Goal: Task Accomplishment & Management: Use online tool/utility

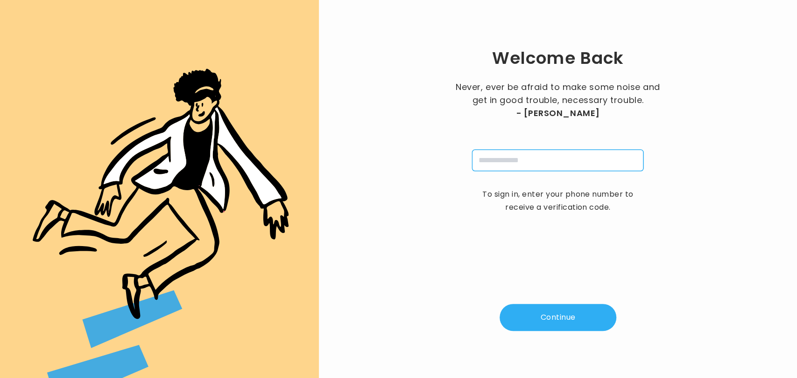
click at [497, 165] on input "tel" at bounding box center [557, 160] width 171 height 21
type input "**********"
click at [532, 326] on button "Continue" at bounding box center [557, 317] width 117 height 27
type input "*"
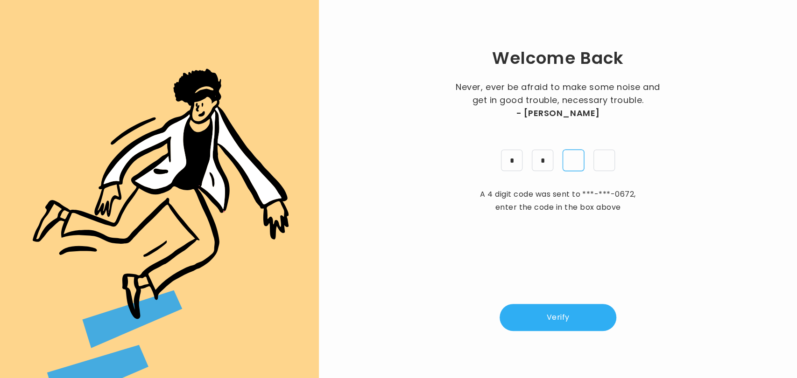
type input "*"
click at [541, 315] on button "Verify" at bounding box center [557, 317] width 117 height 27
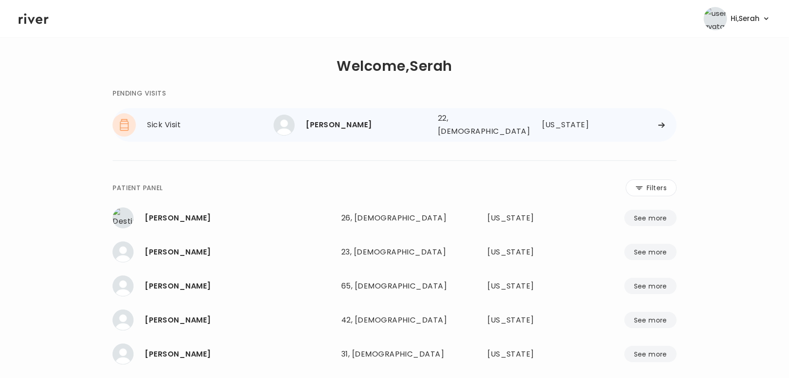
click at [348, 122] on div "Luis D. Rodriguez" at bounding box center [368, 125] width 124 height 13
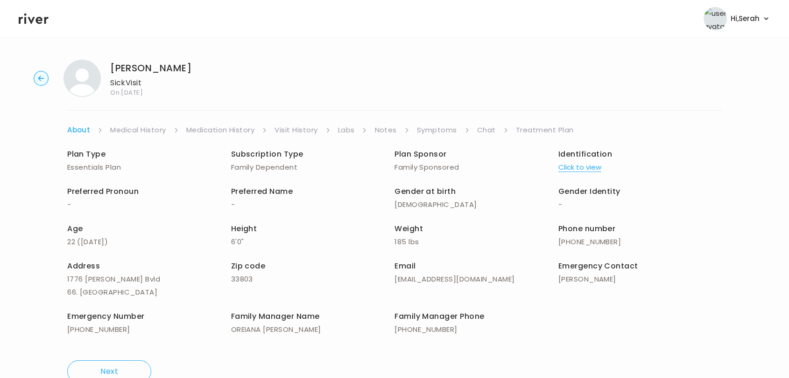
click at [441, 130] on link "Symptoms" at bounding box center [437, 130] width 40 height 13
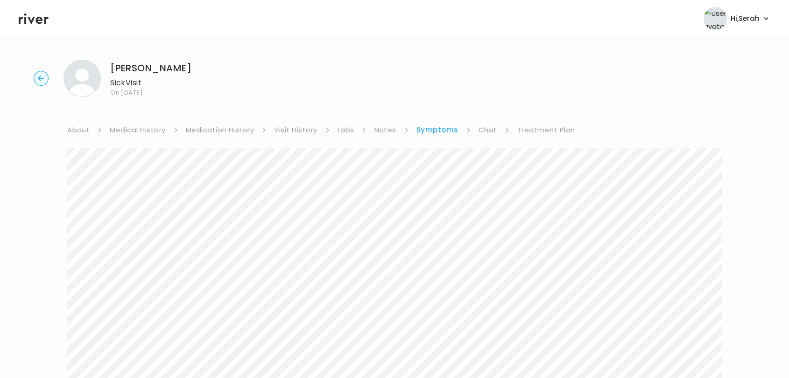
click at [490, 128] on link "Chat" at bounding box center [487, 130] width 19 height 13
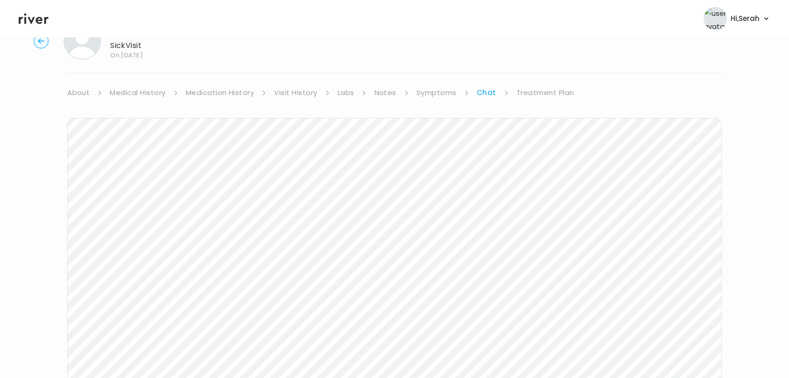
click at [532, 94] on link "Treatment Plan" at bounding box center [545, 92] width 58 height 13
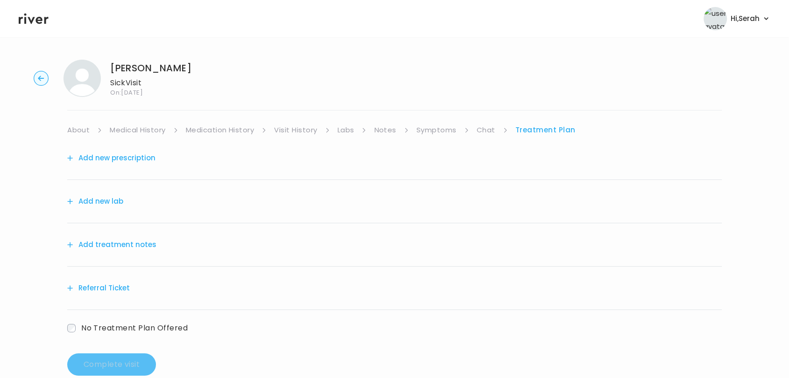
click at [117, 246] on button "Add treatment notes" at bounding box center [111, 244] width 89 height 13
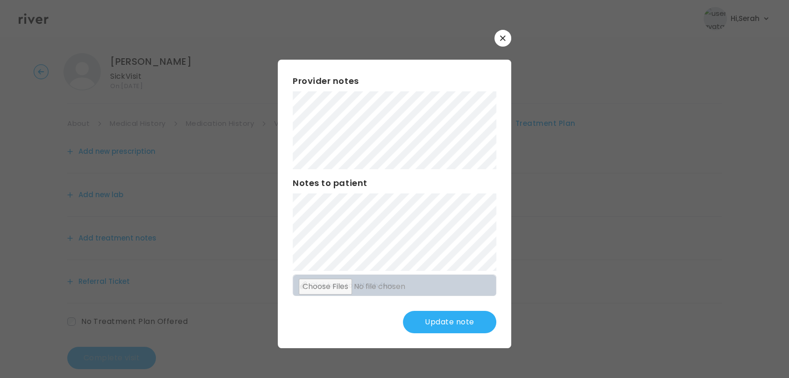
scroll to position [7, 0]
drag, startPoint x: 187, startPoint y: 128, endPoint x: 186, endPoint y: 140, distance: 12.6
click at [186, 140] on div at bounding box center [394, 189] width 789 height 378
click at [339, 320] on div "Update note" at bounding box center [394, 322] width 203 height 22
click at [452, 329] on button "Update note" at bounding box center [449, 322] width 93 height 22
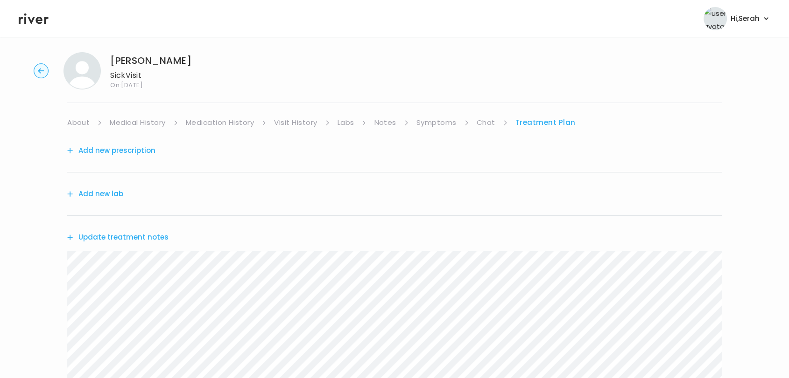
scroll to position [0, 0]
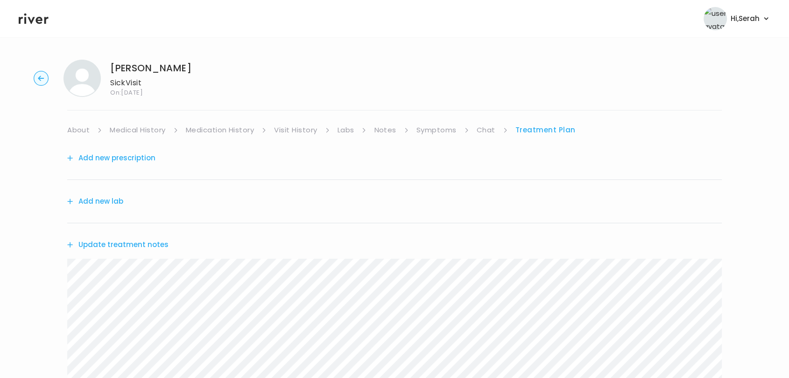
click at [114, 159] on button "Add new prescription" at bounding box center [111, 158] width 88 height 13
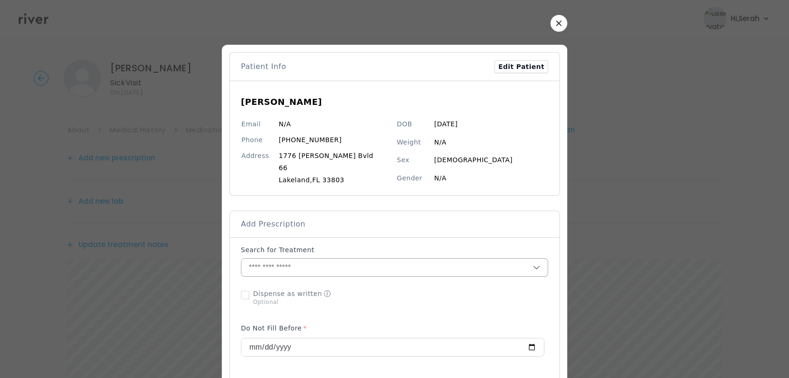
click at [295, 276] on input "text" at bounding box center [386, 268] width 291 height 18
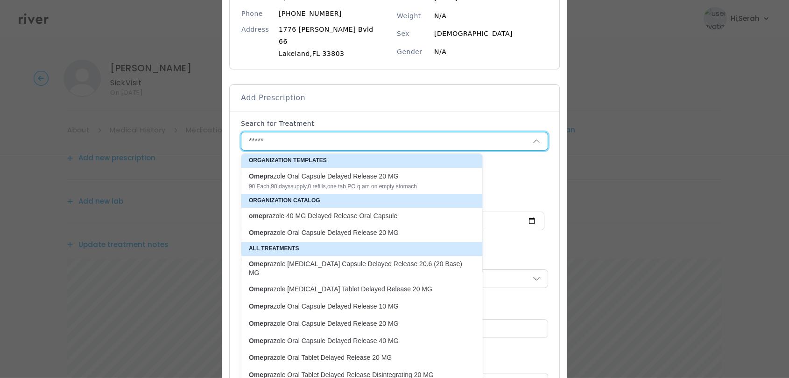
scroll to position [44, 0]
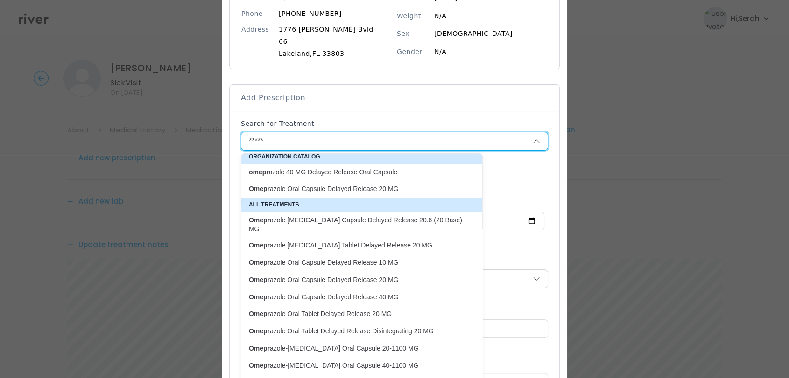
click at [306, 292] on p "Omepr azole Oral Capsule Delayed Release 40 MG" at bounding box center [356, 297] width 226 height 13
type input "**********"
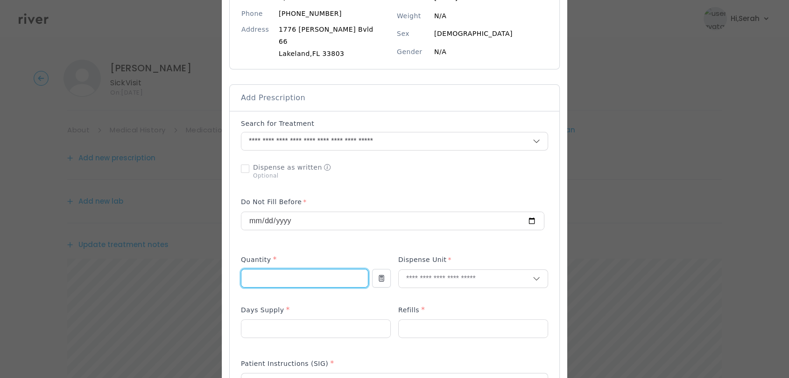
click at [302, 277] on input "number" at bounding box center [304, 279] width 126 height 18
type input "*"
type input "**"
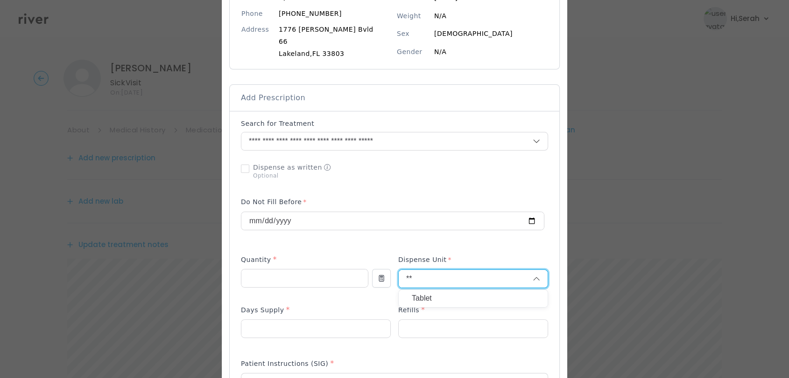
type input "**"
click at [405, 292] on div "Tablet" at bounding box center [473, 298] width 149 height 17
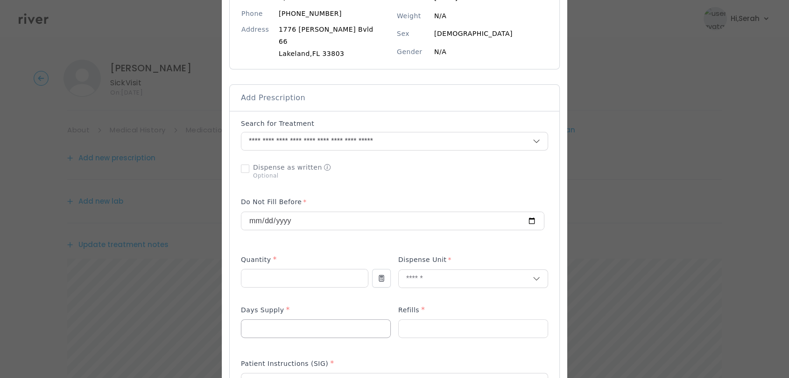
click at [319, 334] on input "number" at bounding box center [315, 329] width 149 height 18
type input "**"
click at [417, 336] on input "number" at bounding box center [473, 329] width 149 height 18
type input "*"
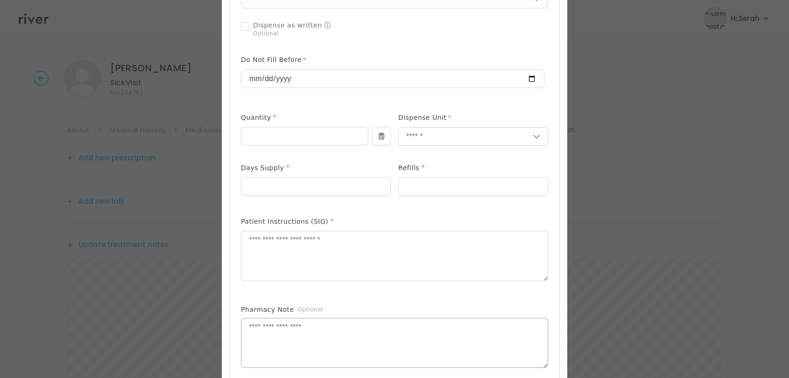
scroll to position [269, 0]
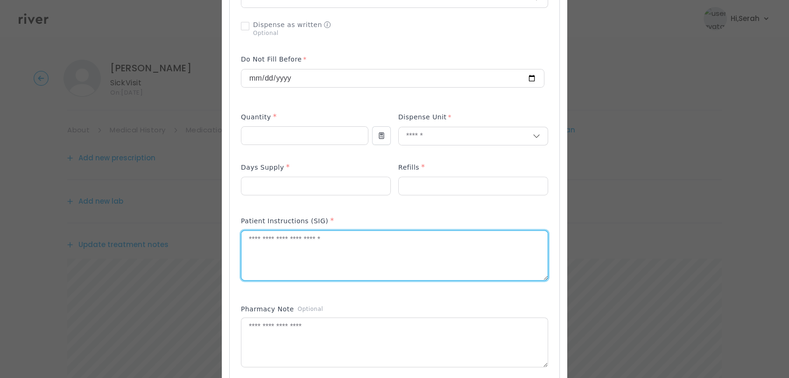
click at [340, 263] on textarea at bounding box center [394, 255] width 306 height 49
type textarea "**********"
click at [318, 308] on div "Pharmacy Note Optional" at bounding box center [394, 311] width 307 height 13
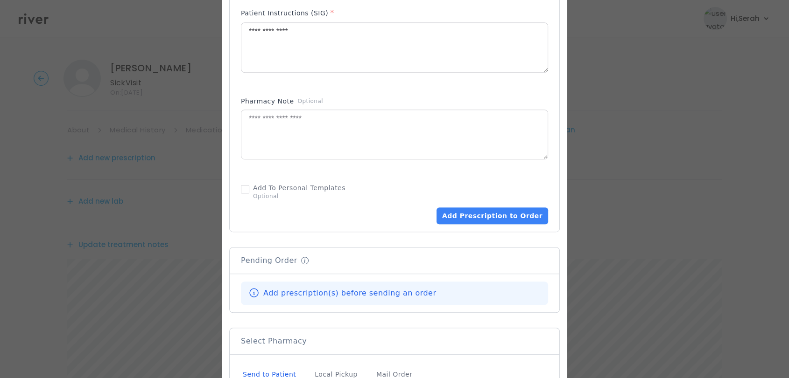
scroll to position [483, 0]
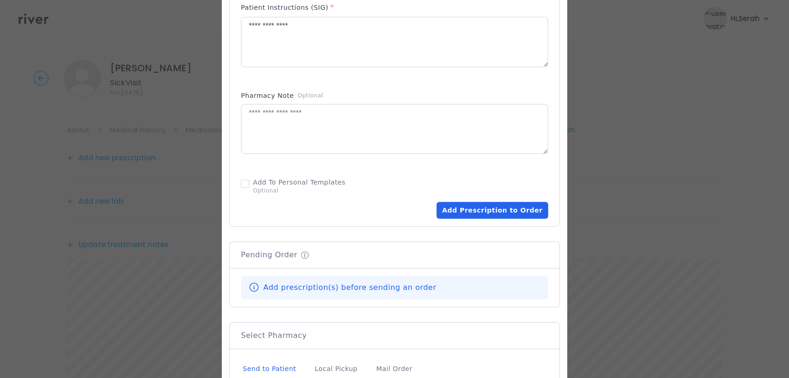
click at [478, 217] on button "Add Prescription to Order" at bounding box center [492, 210] width 112 height 17
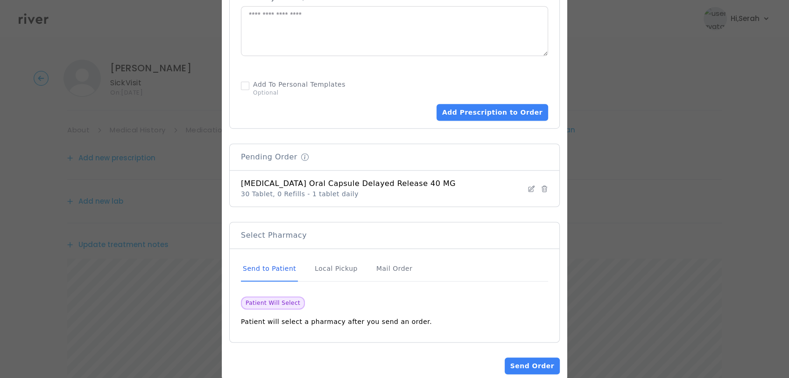
scroll to position [598, 0]
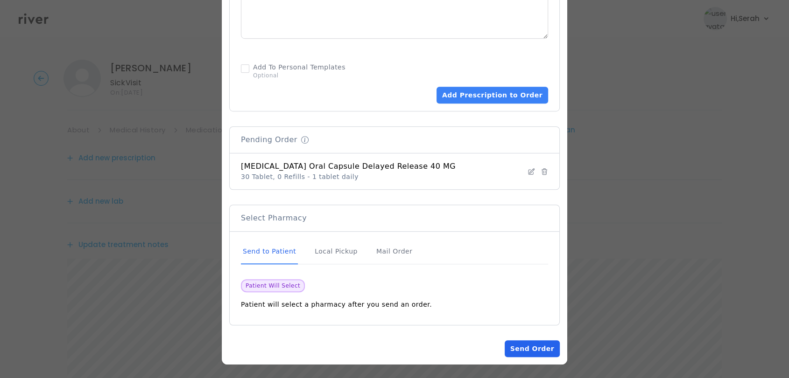
click at [536, 341] on button "Send Order" at bounding box center [531, 349] width 55 height 17
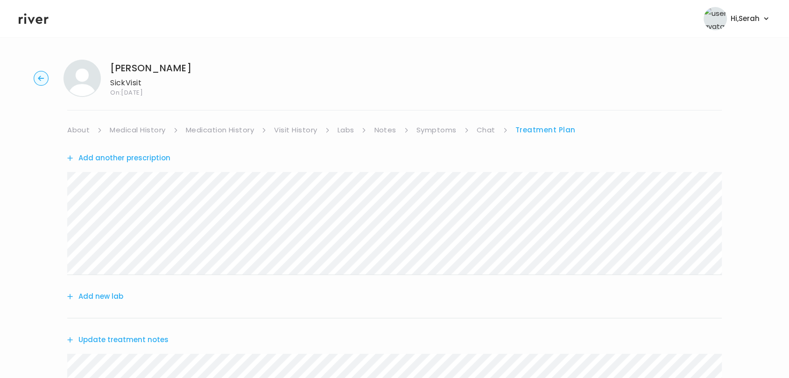
scroll to position [280, 0]
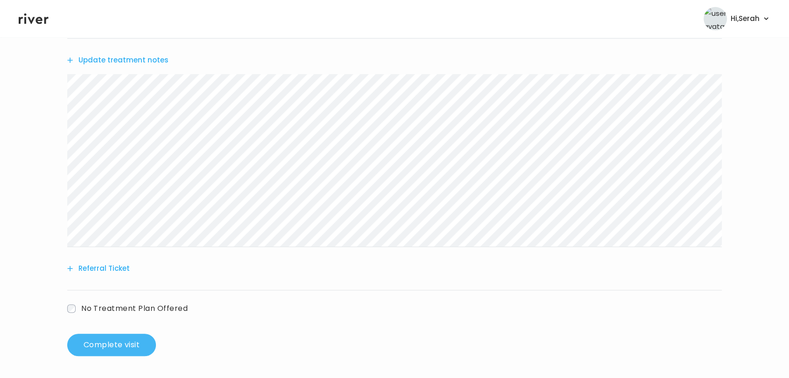
click at [113, 339] on button "Complete visit" at bounding box center [111, 345] width 89 height 22
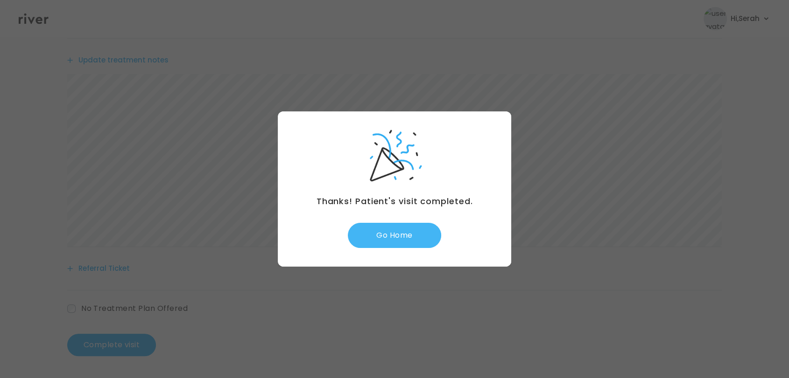
click at [380, 230] on button "Go Home" at bounding box center [394, 235] width 93 height 25
